Goal: Task Accomplishment & Management: Use online tool/utility

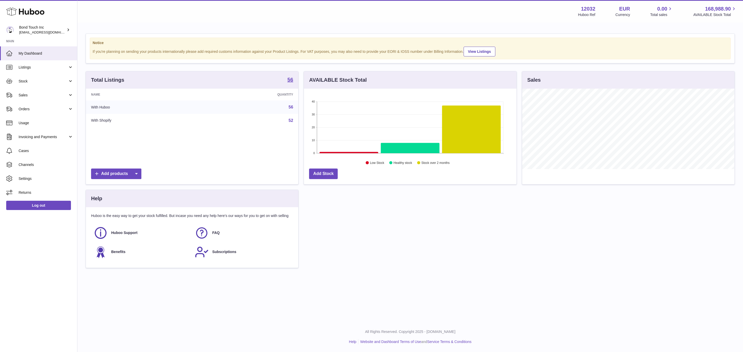
scroll to position [81, 212]
click at [28, 95] on span "Sales" at bounding box center [43, 95] width 49 height 5
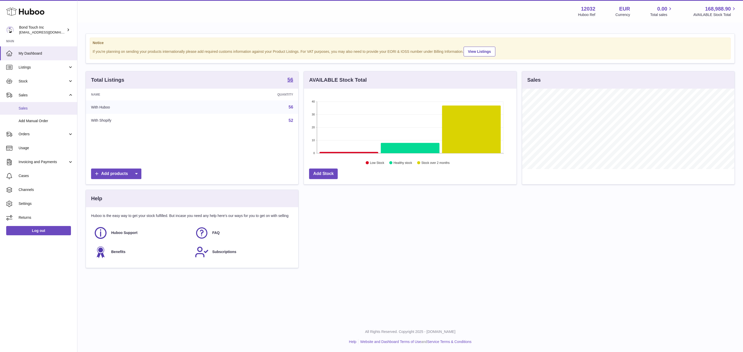
click at [32, 105] on link "Sales" at bounding box center [38, 108] width 77 height 13
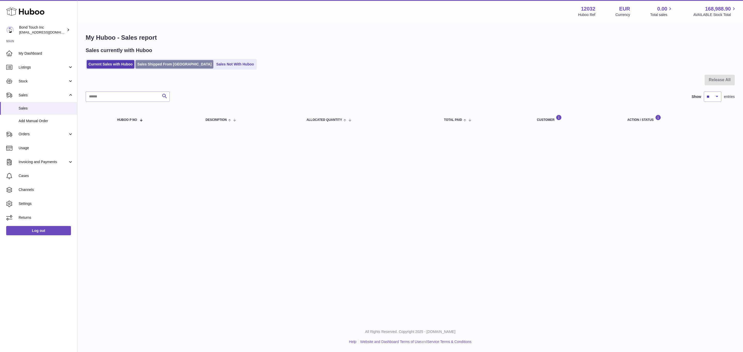
click at [166, 62] on link "Sales Shipped From [GEOGRAPHIC_DATA]" at bounding box center [174, 64] width 78 height 9
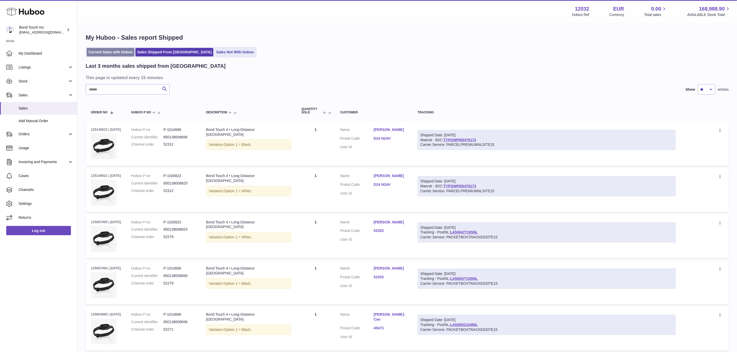
click at [118, 53] on link "Current Sales with Huboo" at bounding box center [111, 52] width 48 height 9
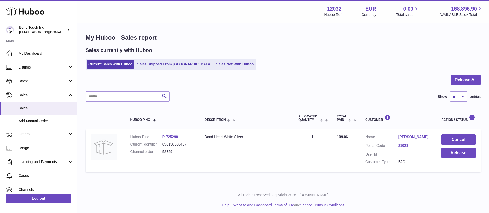
click at [416, 139] on link "[PERSON_NAME]" at bounding box center [415, 137] width 33 height 5
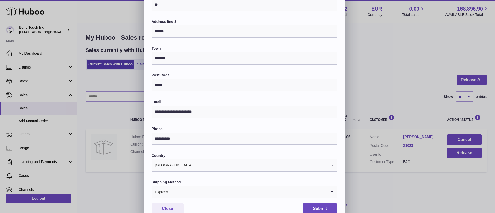
scroll to position [112, 0]
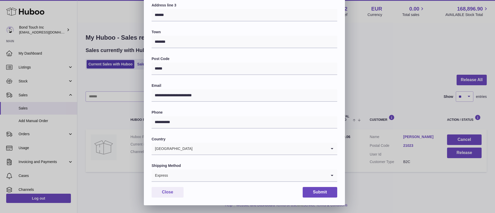
click at [267, 172] on input "Search for option" at bounding box center [247, 176] width 159 height 12
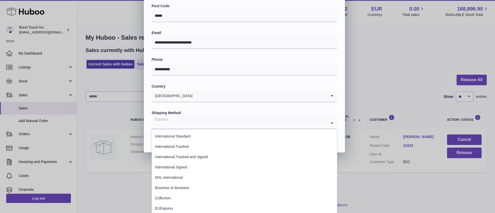
scroll to position [167, 0]
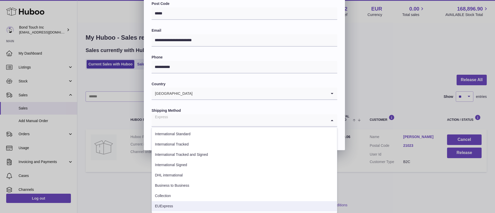
click at [173, 205] on li "EUExpress" at bounding box center [244, 207] width 185 height 10
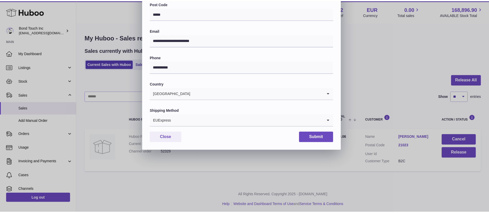
scroll to position [112, 0]
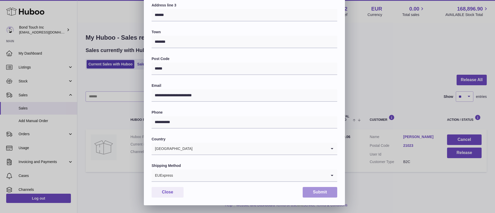
click at [321, 195] on button "Submit" at bounding box center [320, 192] width 35 height 11
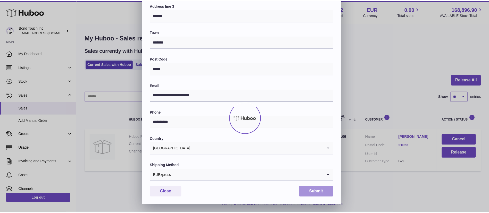
scroll to position [0, 0]
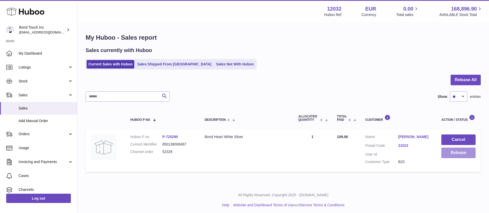
click at [464, 154] on button "Release" at bounding box center [459, 153] width 34 height 11
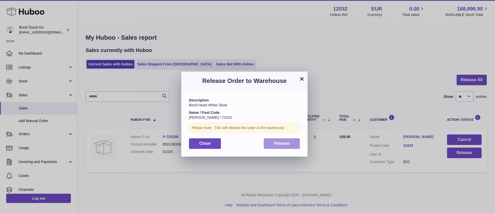
click at [289, 143] on span "Release" at bounding box center [282, 143] width 16 height 4
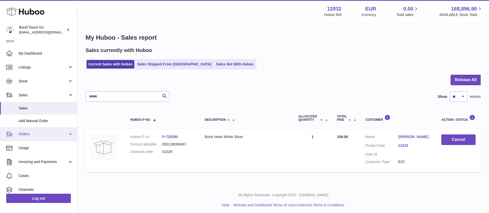
click at [39, 136] on span "Orders" at bounding box center [43, 134] width 49 height 5
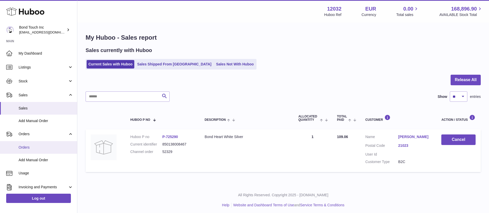
click at [30, 150] on span "Orders" at bounding box center [46, 147] width 55 height 5
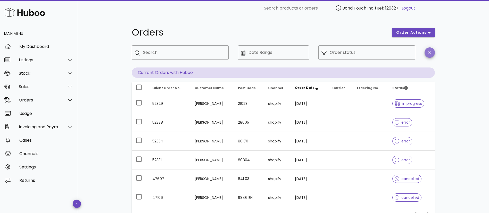
click at [430, 54] on icon "button" at bounding box center [430, 53] width 2 height 4
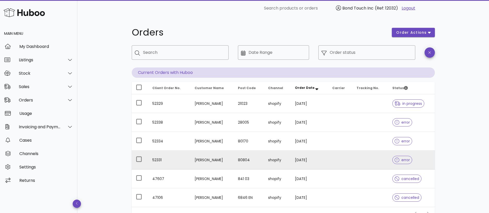
click at [159, 157] on td "52331" at bounding box center [169, 160] width 42 height 19
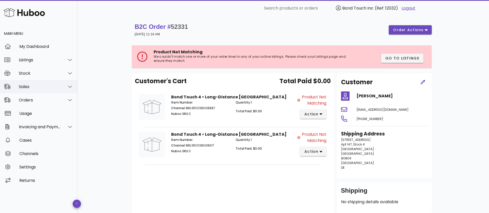
click at [35, 91] on div "Sales" at bounding box center [38, 86] width 77 height 13
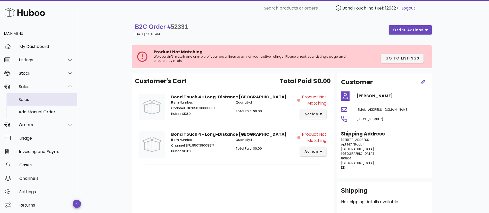
click at [37, 100] on div "Sales" at bounding box center [46, 99] width 55 height 5
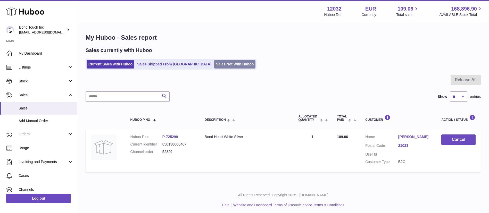
click at [214, 65] on link "Sales Not With Huboo" at bounding box center [234, 64] width 41 height 9
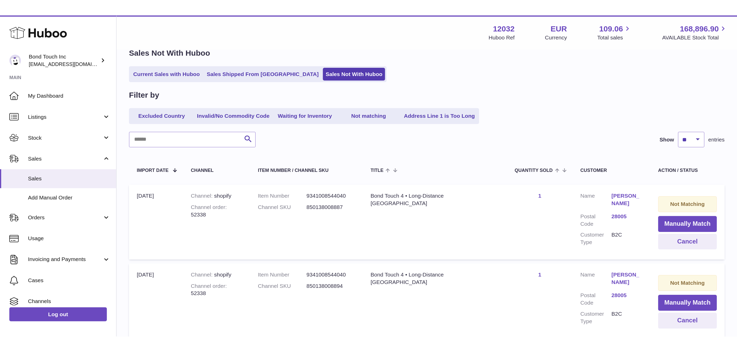
scroll to position [25, 0]
